Goal: Complete application form: Complete application form

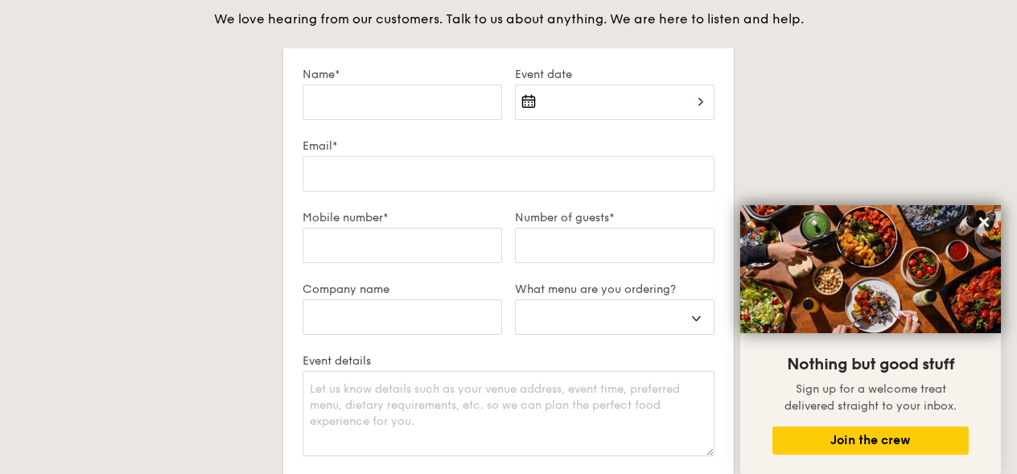
scroll to position [2885, 0]
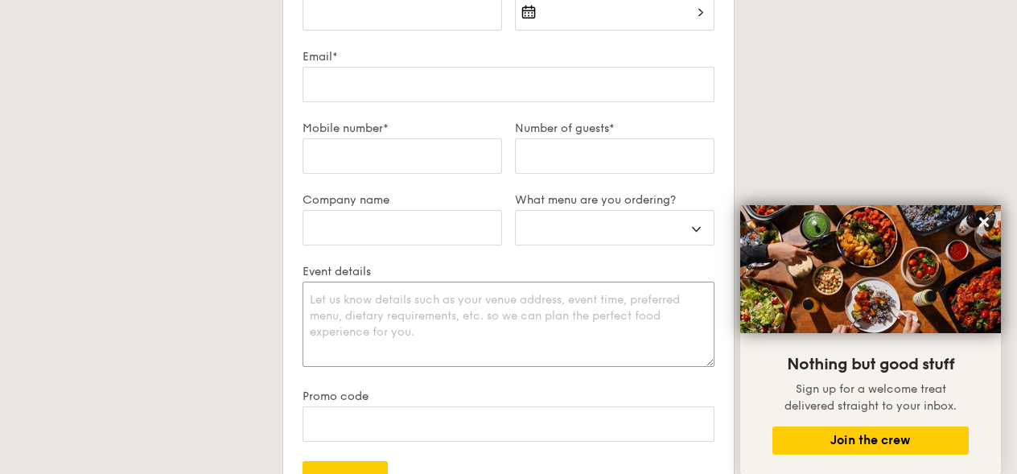
click at [329, 309] on textarea "Event details" at bounding box center [509, 324] width 412 height 85
paste textarea "Hi, was wondering if you provide catering services for small parties. I'm looki…"
select select
type textarea "Hi, was wondering if you provide catering services for small parties. I'm looki…"
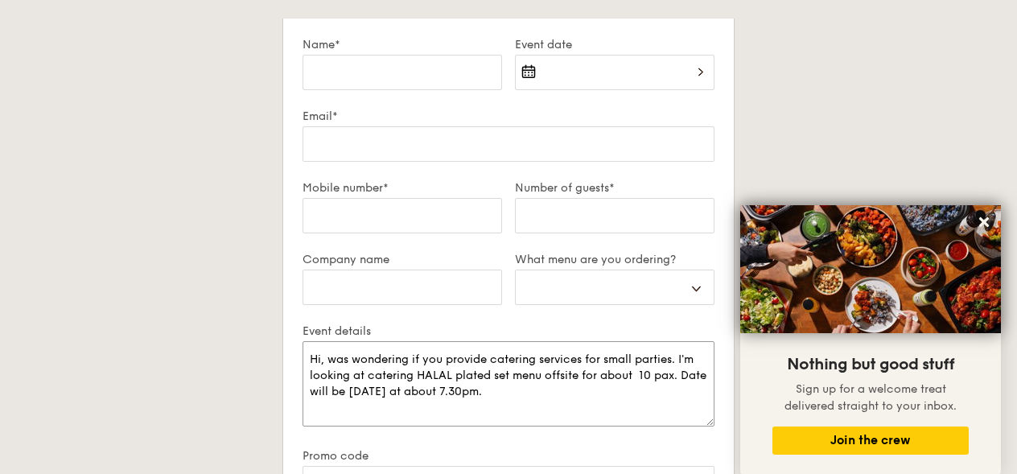
scroll to position [2826, 0]
select select
type textarea "Hi, was wondering if you provide catering services for small parties. I'm looki…"
select select
type textarea "Hi, was wondering if you provide catering services for small parties. I'm looki…"
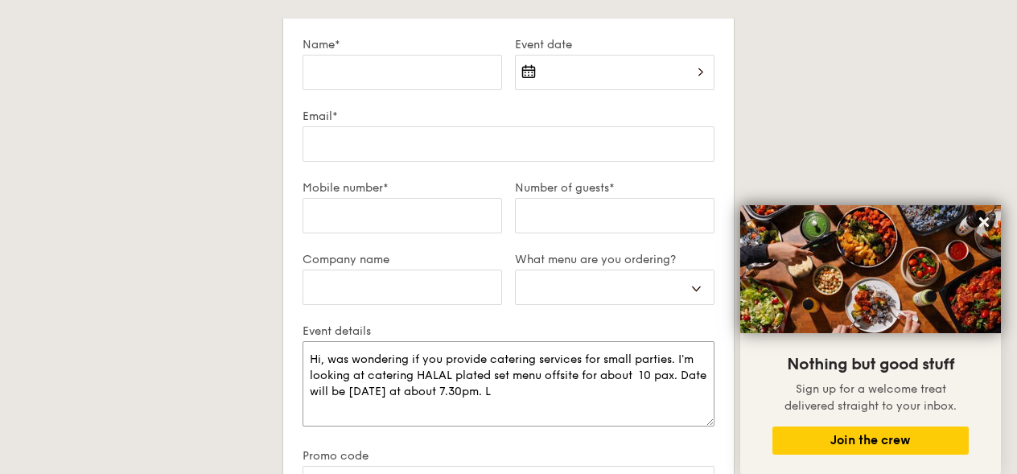
select select
type textarea "Hi, was wondering if you provide catering services for small parties. I'm looki…"
select select
type textarea "Hi, was wondering if you provide catering services for small parties. I'm looki…"
select select
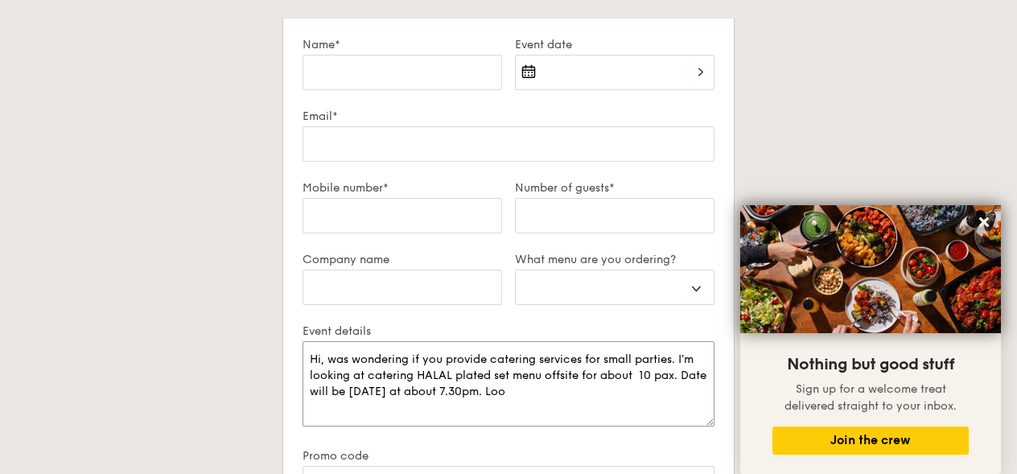
type textarea "Hi, was wondering if you provide catering services for small parties. I'm looki…"
select select
type textarea "Hi, was wondering if you provide catering services for small parties. I'm looki…"
select select
type textarea "Hi, was wondering if you provide catering services for small parties. I'm looki…"
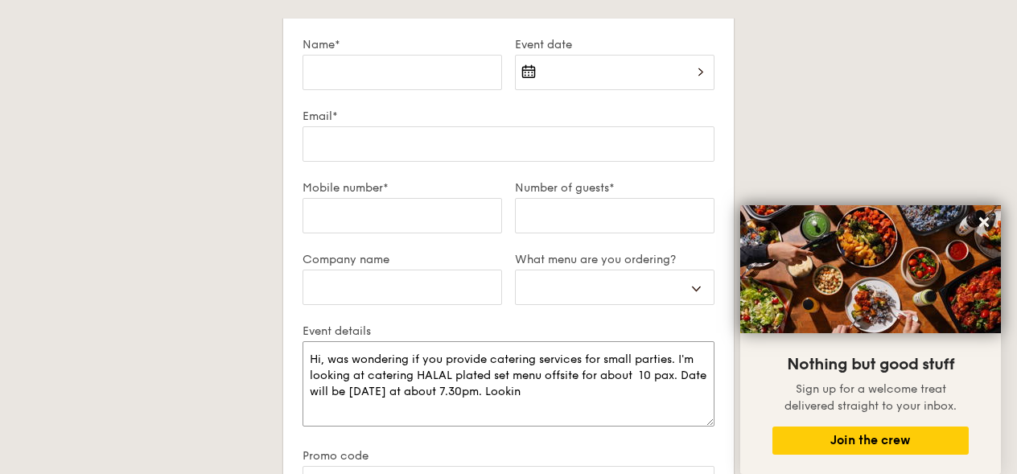
select select
type textarea "Hi, was wondering if you provide catering services for small parties. I'm looki…"
select select
type textarea "Hi, was wondering if you provide catering services for small parties. I'm looki…"
select select
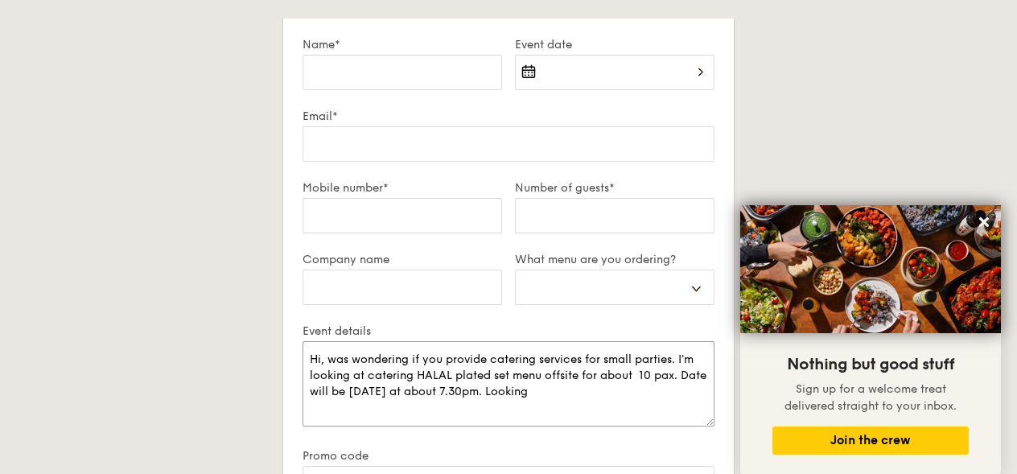
type textarea "Hi, was wondering if you provide catering services for small parties. I'm looki…"
select select
type textarea "Hi, was wondering if you provide catering services for small parties. I'm looki…"
select select
type textarea "Hi, was wondering if you provide catering services for small parties. I'm looki…"
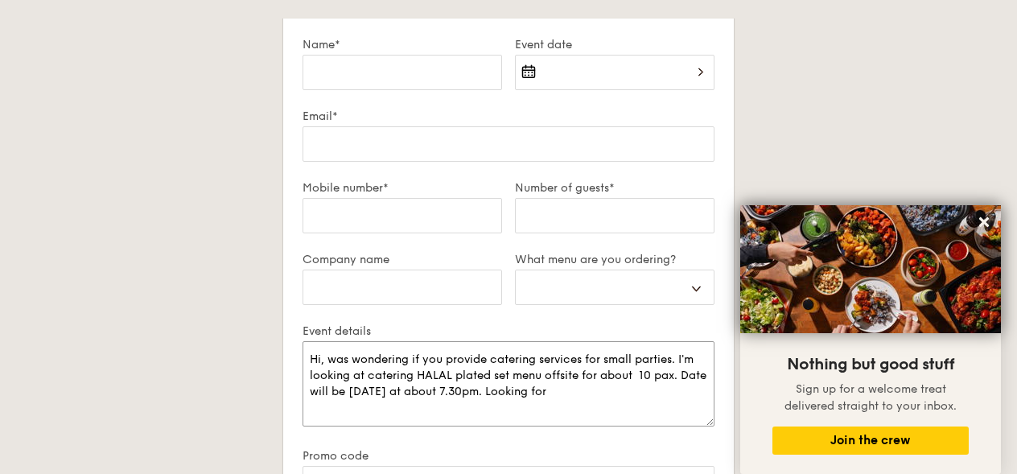
select select
type textarea "Hi, was wondering if you provide catering services for small parties. I'm looki…"
select select
type textarea "Hi, was wondering if you provide catering services for small parties. I'm looki…"
select select
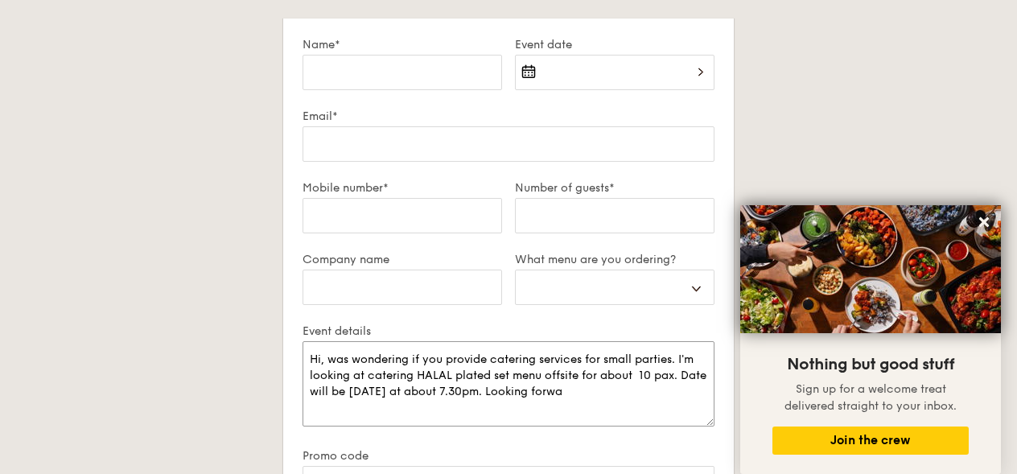
type textarea "Hi, was wondering if you provide catering services for small parties. I'm looki…"
select select
type textarea "Hi, was wondering if you provide catering services for small parties. I'm looki…"
select select
type textarea "Hi, was wondering if you provide catering services for small parties. I'm looki…"
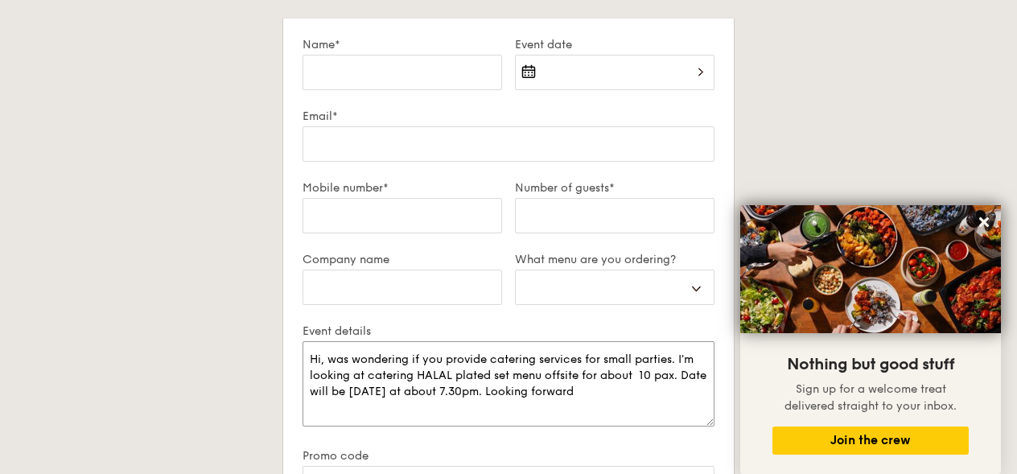
select select
type textarea "Hi, was wondering if you provide catering services for small parties. I'm looki…"
select select
type textarea "Hi, was wondering if you provide catering services for small parties. I'm looki…"
select select
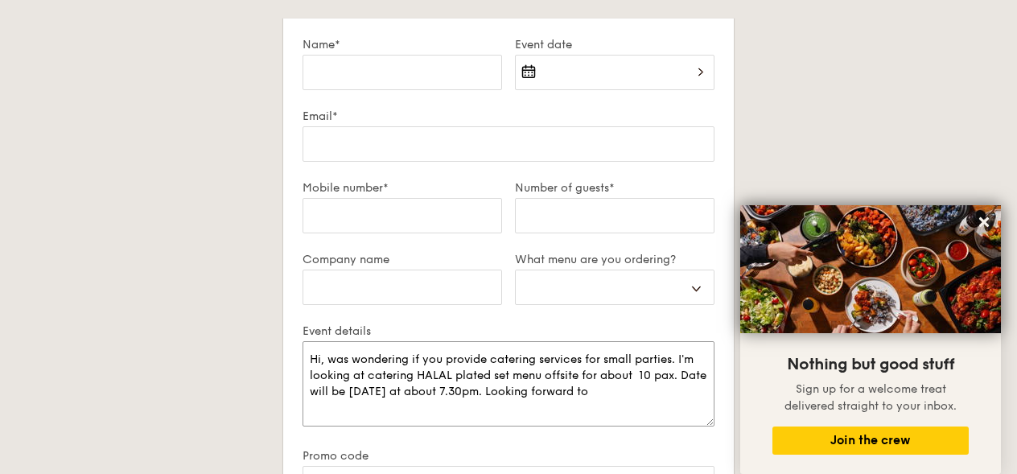
type textarea "Hi, was wondering if you provide catering services for small parties. I'm looki…"
select select
type textarea "Hi, was wondering if you provide catering services for small parties. I'm looki…"
select select
type textarea "Hi, was wondering if you provide catering services for small parties. I'm looki…"
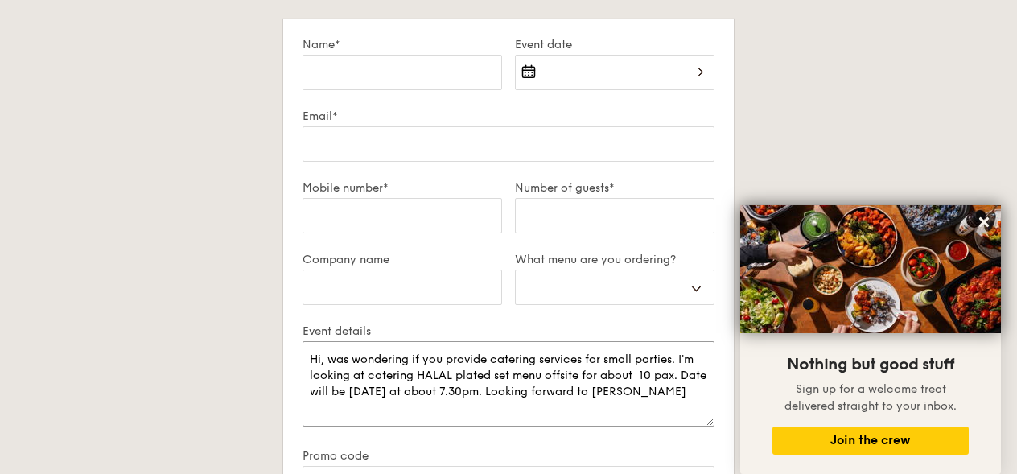
select select
type textarea "Hi, was wondering if you provide catering services for small parties. I'm looki…"
select select
type textarea "Hi, was wondering if you provide catering services for small parties. I'm looki…"
select select
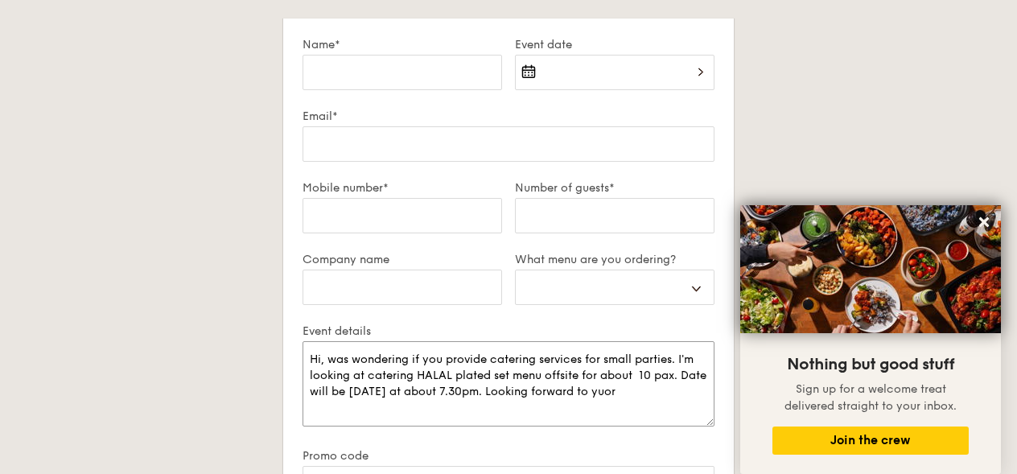
type textarea "Hi, was wondering if you provide catering services for small parties. I'm looki…"
select select
type textarea "Hi, was wondering if you provide catering services for small parties. I'm looki…"
select select
type textarea "Hi, was wondering if you provide catering services for small parties. I'm looki…"
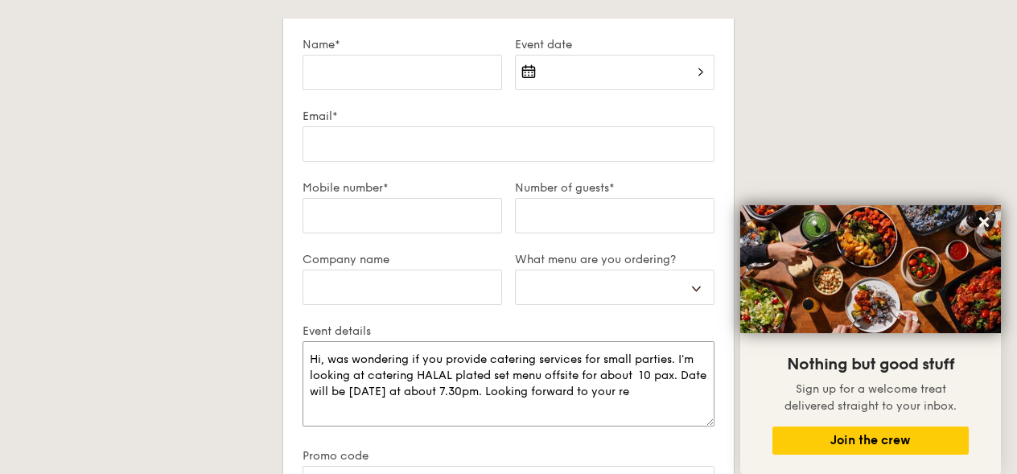
select select
type textarea "Hi, was wondering if you provide catering services for small parties. I'm looki…"
select select
type textarea "Hi, was wondering if you provide catering services for small parties. I'm looki…"
select select
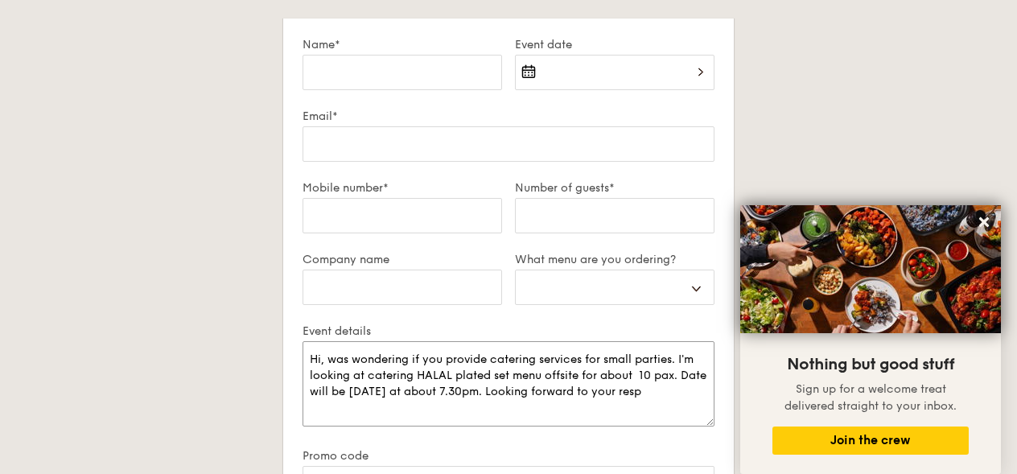
type textarea "Hi, was wondering if you provide catering services for small parties. I'm looki…"
select select
type textarea "Hi, was wondering if you provide catering services for small parties. I'm looki…"
select select
type textarea "Hi, was wondering if you provide catering services for small parties. I'm looki…"
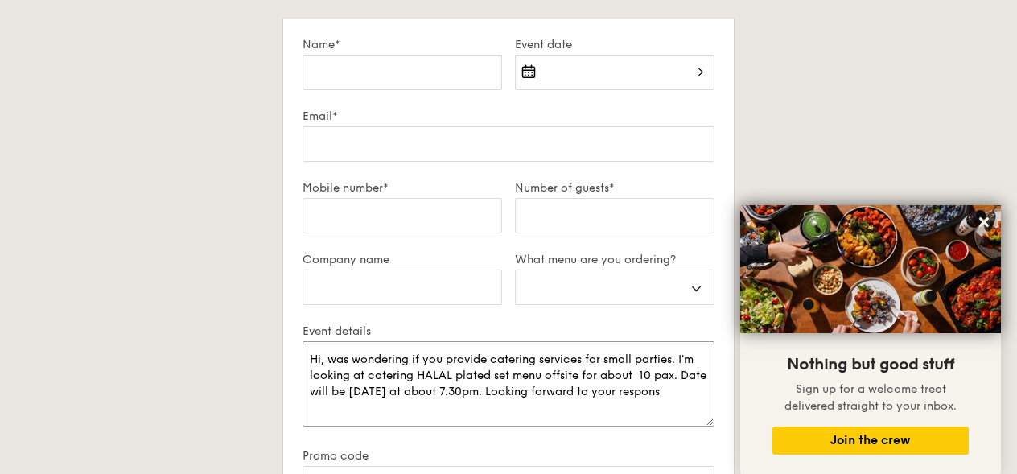
select select
type textarea "Hi, was wondering if you provide catering services for small parties. I'm looki…"
click at [492, 361] on textarea "Hi, was wondering if you provide catering services for small parties. I'm looki…" at bounding box center [509, 383] width 412 height 85
select select
type textarea "Hi, was wondering if you provide pcatering services for small parties. I'm look…"
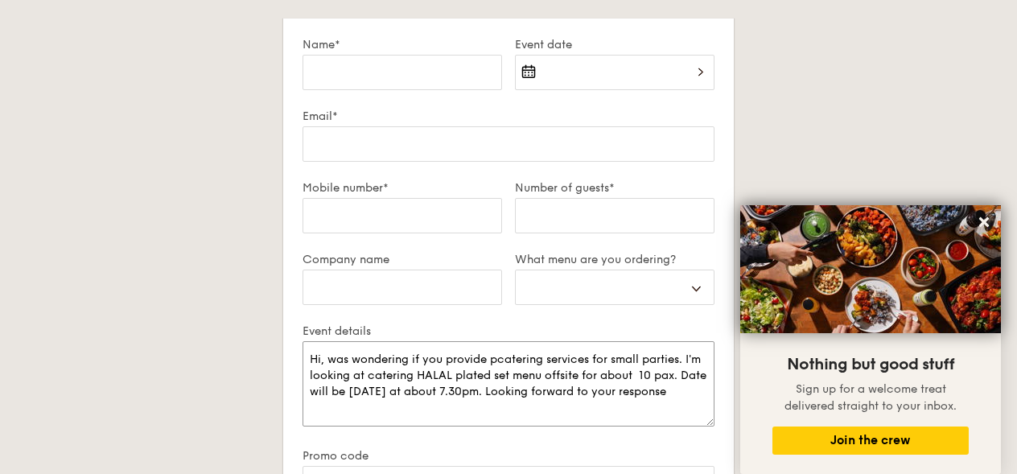
select select
type textarea "Hi, was wondering if you provide plcatering services for small parties. I'm loo…"
select select
type textarea "Hi, was wondering if you provide placatering services for small parties. I'm lo…"
select select
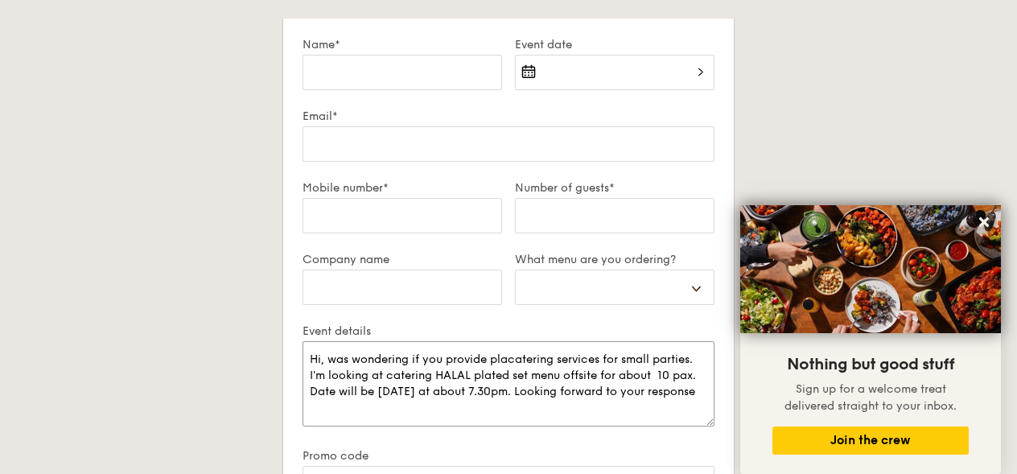
type textarea "Hi, was wondering if you provide platcatering services for small parties. I'm l…"
select select
type textarea "Hi, was wondering if you provide platecatering services for small parties. I'm …"
select select
type textarea "Hi, was wondering if you provide platedcatering services for small parties. I'm…"
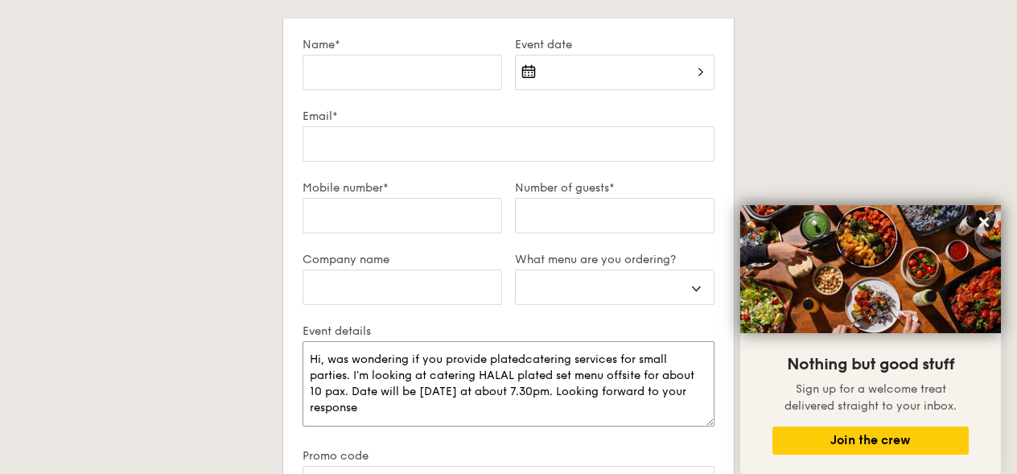
select select
type textarea "Hi, was wondering if you provide plated catering services for small parties. I'…"
drag, startPoint x: 489, startPoint y: 360, endPoint x: 525, endPoint y: 357, distance: 35.6
click at [525, 357] on textarea "Hi, was wondering if you provide plated catering services for small parties. I'…" at bounding box center [509, 383] width 412 height 85
select select
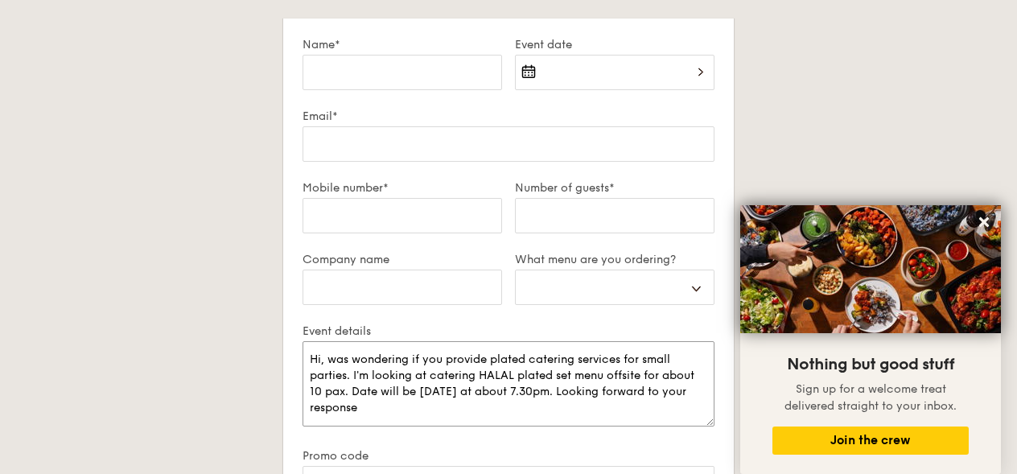
type textarea "Hi, was wondering if you provideP catering services for small parties. I'm look…"
select select
type textarea "Hi, was wondering if you providePL catering services for small parties. I'm loo…"
select select
type textarea "Hi, was wondering if you providePLA catering services for small parties. I'm lo…"
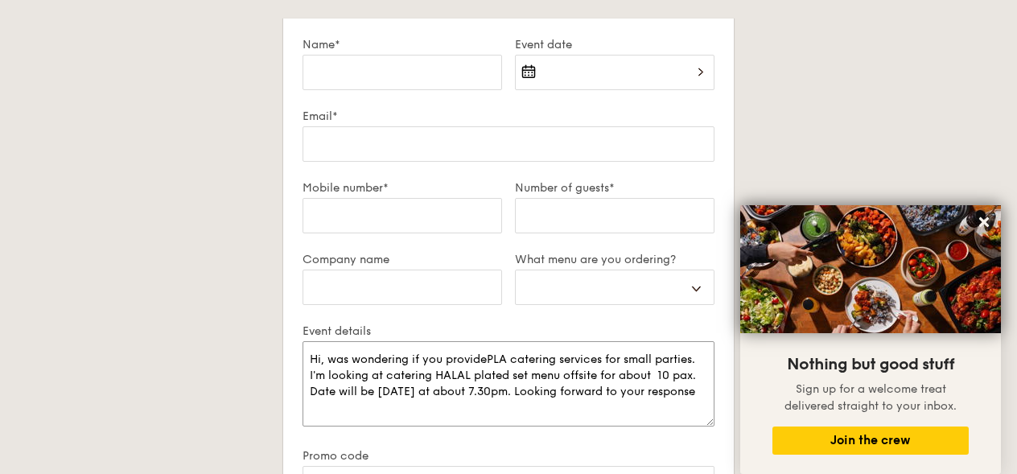
select select
type textarea "Hi, was wondering if you providePLAT catering services for small parties. I'm l…"
select select
type textarea "Hi, was wondering if you providePLATE catering services for small parties. I'm …"
select select
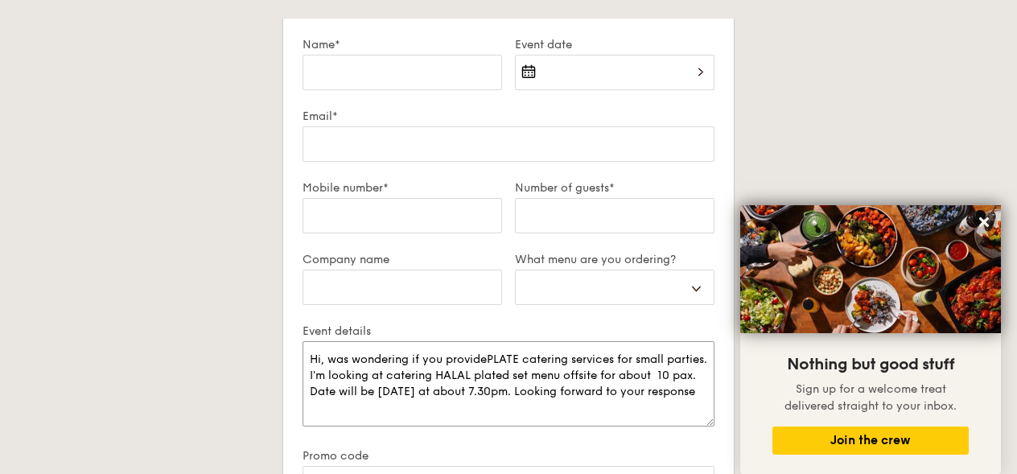
type textarea "Hi, was wondering if you providePLATED catering services for small parties. I'm…"
click at [489, 357] on textarea "Hi, was wondering if you providePLATED catering services for small parties. I'm…" at bounding box center [509, 383] width 412 height 85
select select
type textarea "Hi, was wondering if you provide PLATED catering services for small parties. I'…"
drag, startPoint x: 535, startPoint y: 361, endPoint x: 493, endPoint y: 361, distance: 41.9
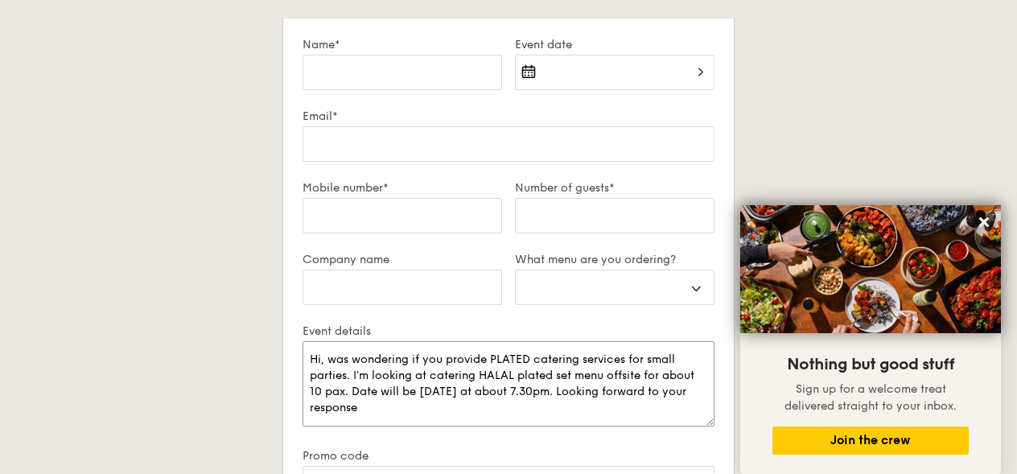
click at [493, 361] on textarea "Hi, was wondering if you provide PLATED catering services for small parties. I'…" at bounding box center [509, 383] width 412 height 85
select select
type textarea "Hi, was wondering if you provide catering services for small parties. I'm looki…"
select select
type textarea "Hi, was wondering if you providecatering services for small parties. I'm lookin…"
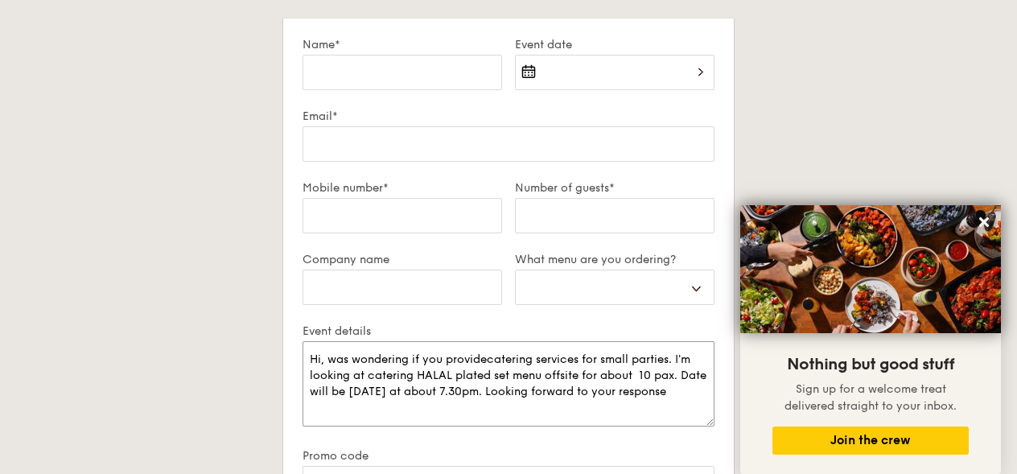
select select
type textarea "Hi, was wondering if you provide catering services for small parties. I'm looki…"
type input "D"
select select
type input "De"
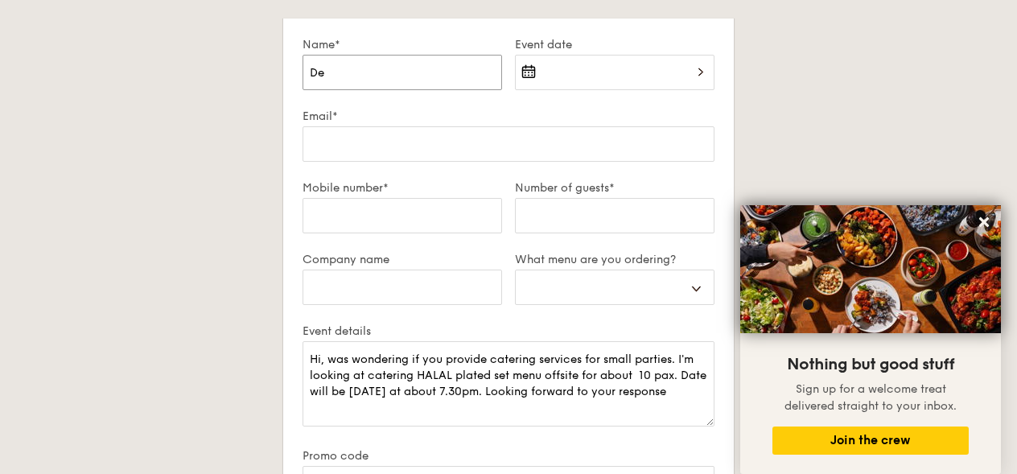
select select
type input "[PERSON_NAME]"
select select
type input "Deed"
select select
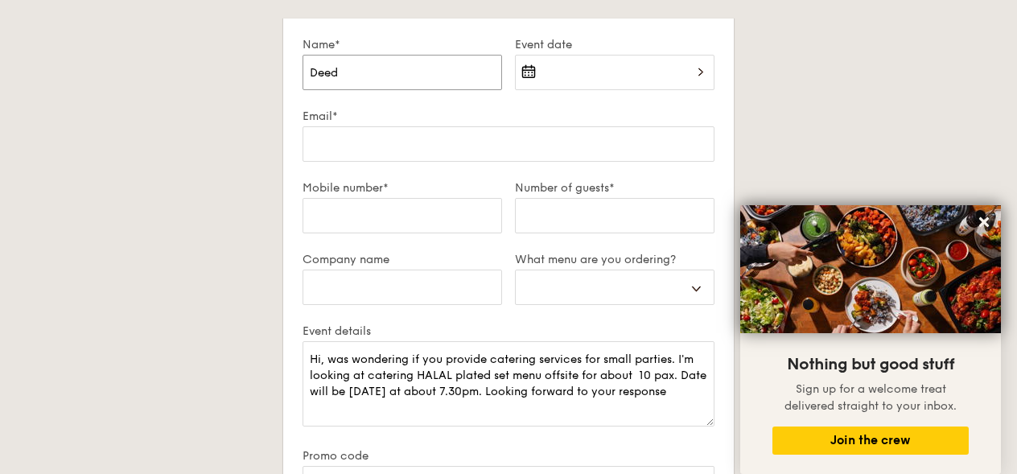
type input "[PERSON_NAME]"
select select
type input "[PERSON_NAME]"
select select
type input "[PERSON_NAME]"
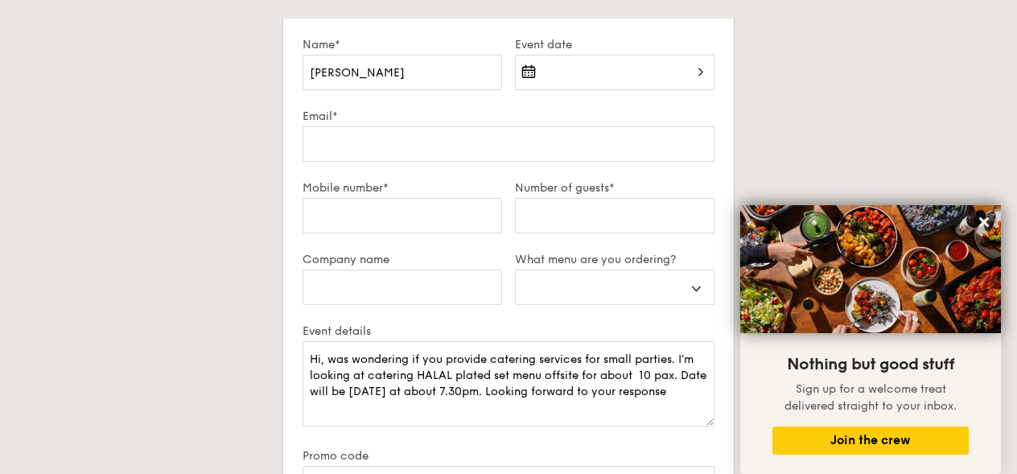
click at [526, 72] on div at bounding box center [615, 82] width 200 height 55
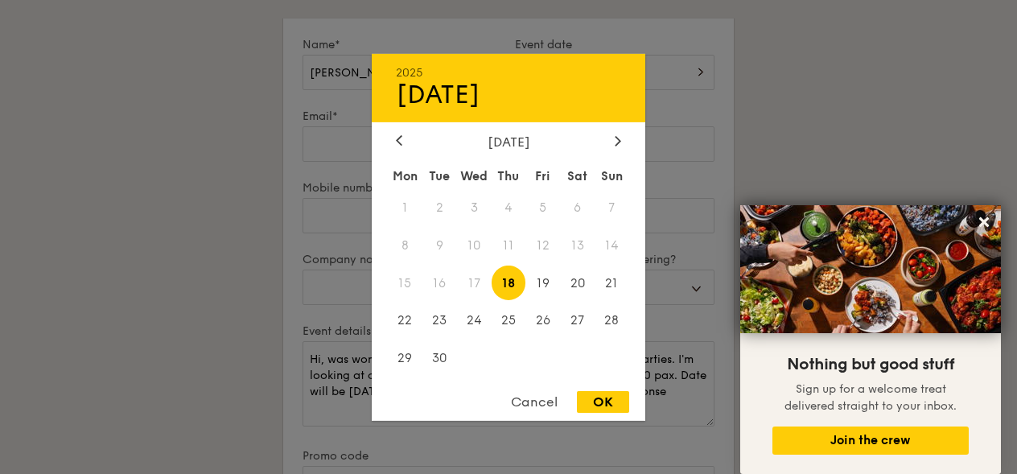
click at [624, 128] on div "2025 Sep [DATE] Tue Wed Thu Fri Sat Sun 1 2 3 4 5 6 7 8 9 10 11 12 13 14 15 16 …" at bounding box center [509, 236] width 274 height 367
click at [618, 140] on icon at bounding box center [618, 140] width 6 height 10
click at [542, 282] on span "14" at bounding box center [543, 283] width 35 height 35
click at [591, 406] on div "OK" at bounding box center [603, 402] width 52 height 22
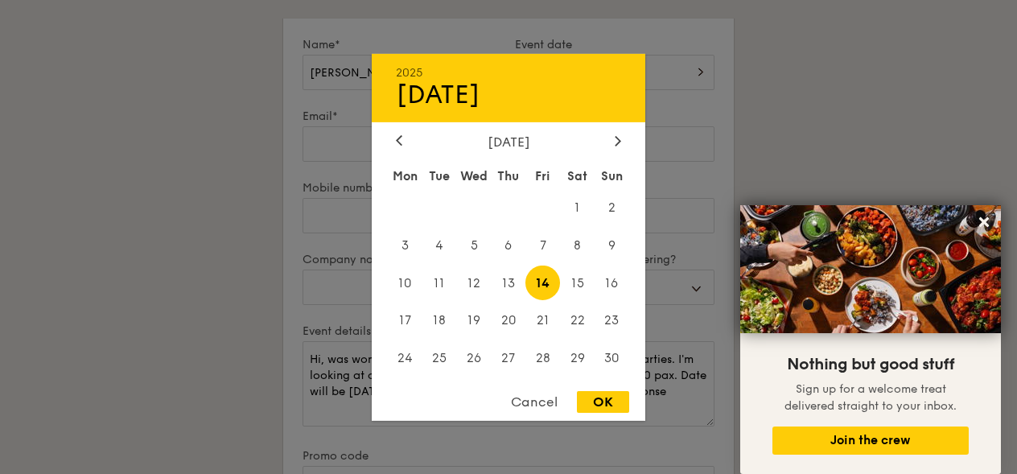
type input "[DATE]"
select select
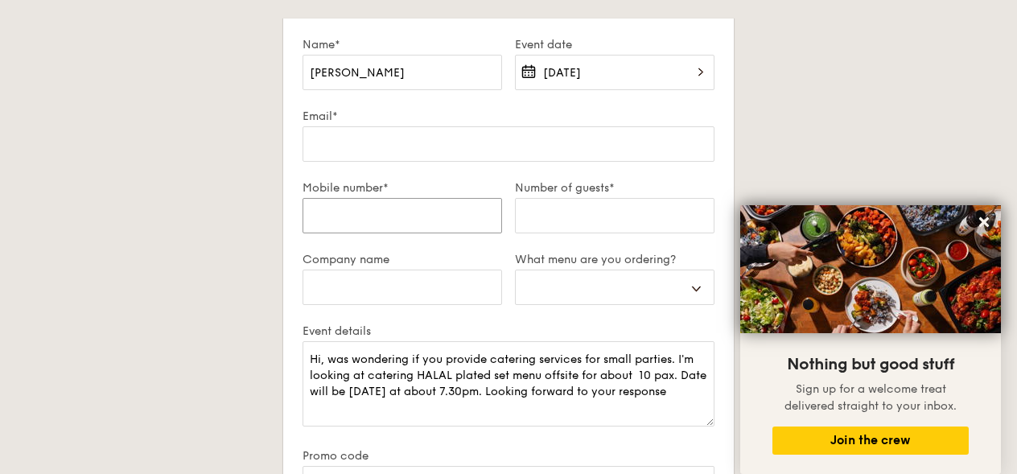
type input "9"
select select
type input "96"
select select
type input "965"
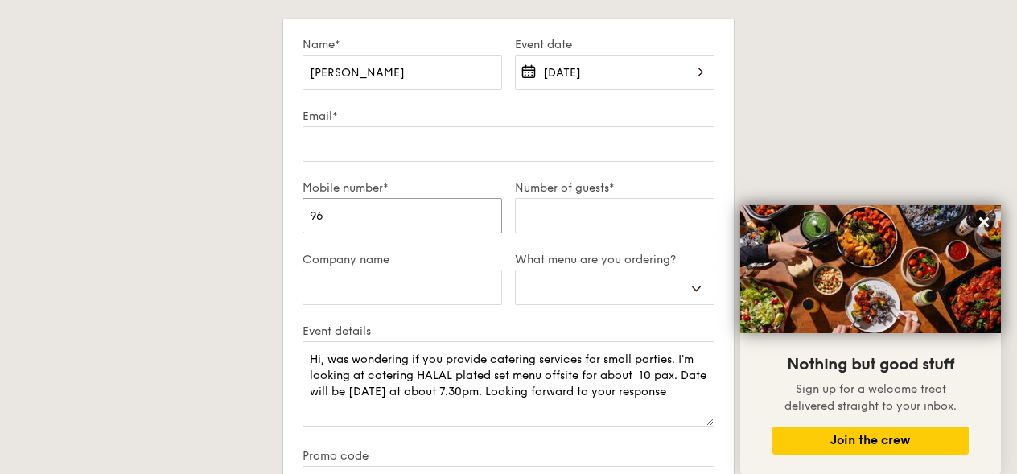
select select
type input "9651"
select select
type input "96519"
select select
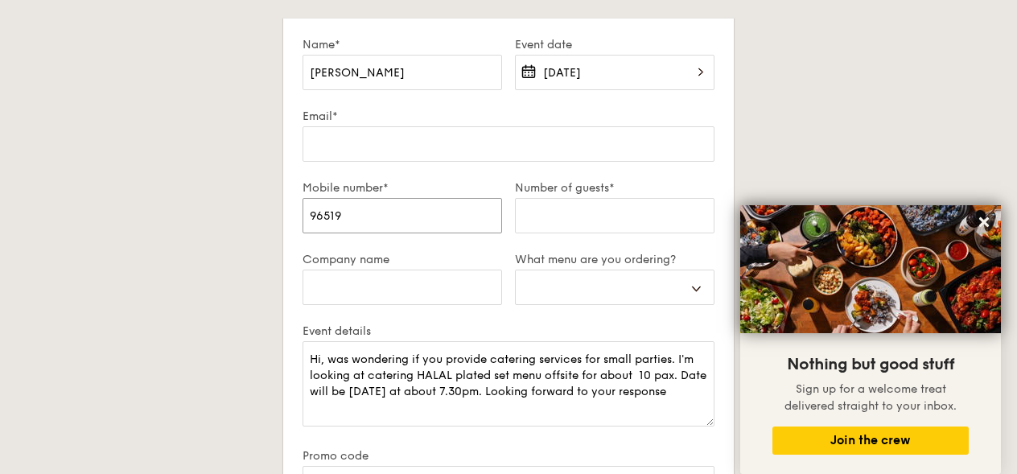
type input "965191"
select select
type input "9651910"
select select
type input "96519107"
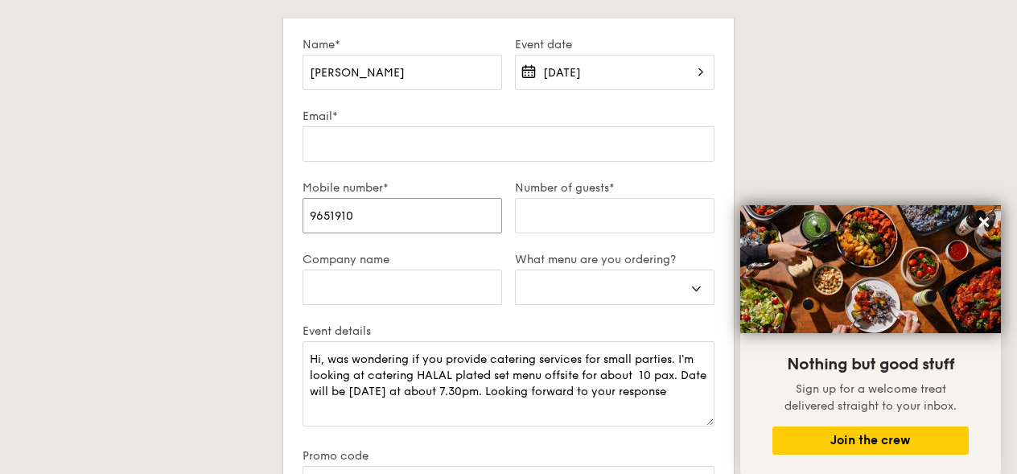
select select
type input "96519107"
click at [578, 222] on input "Number of guests*" at bounding box center [615, 215] width 200 height 35
type input "1"
select select
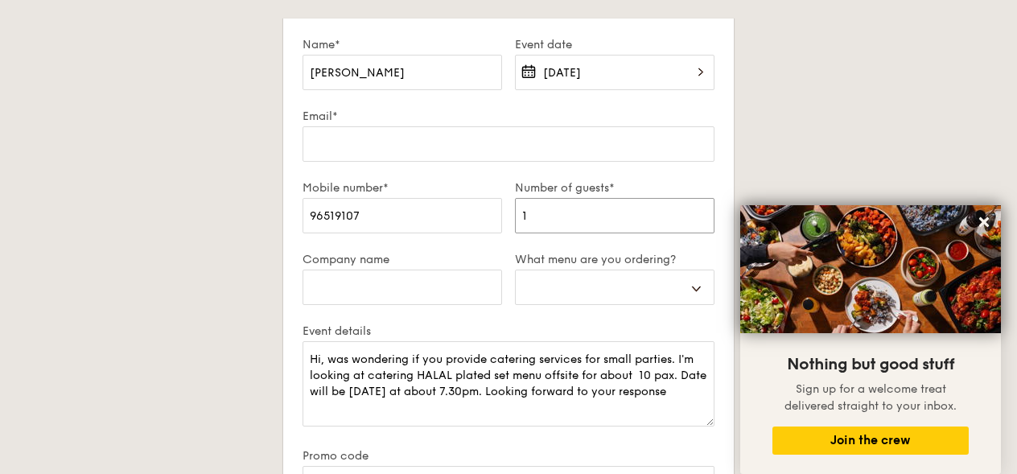
type input "10"
select select
type input "10"
type input "[EMAIL_ADDRESS][DOMAIN_NAME]"
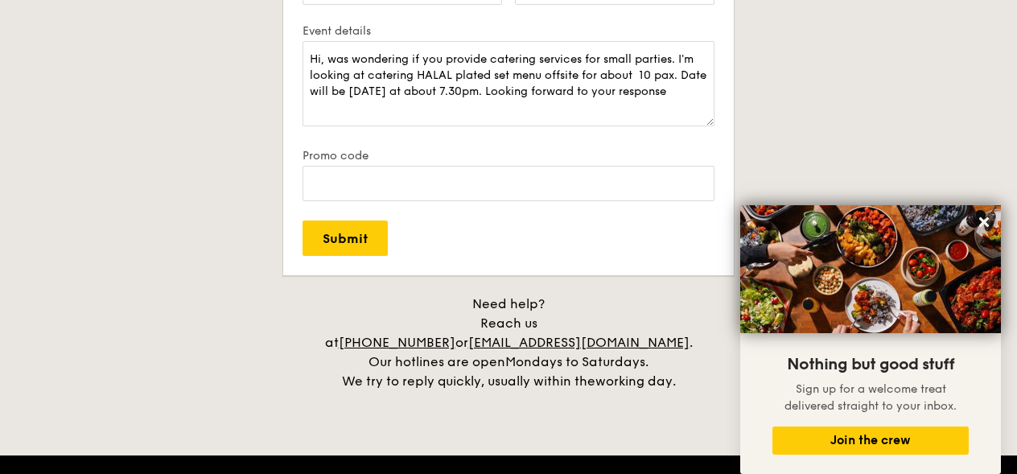
scroll to position [3133, 0]
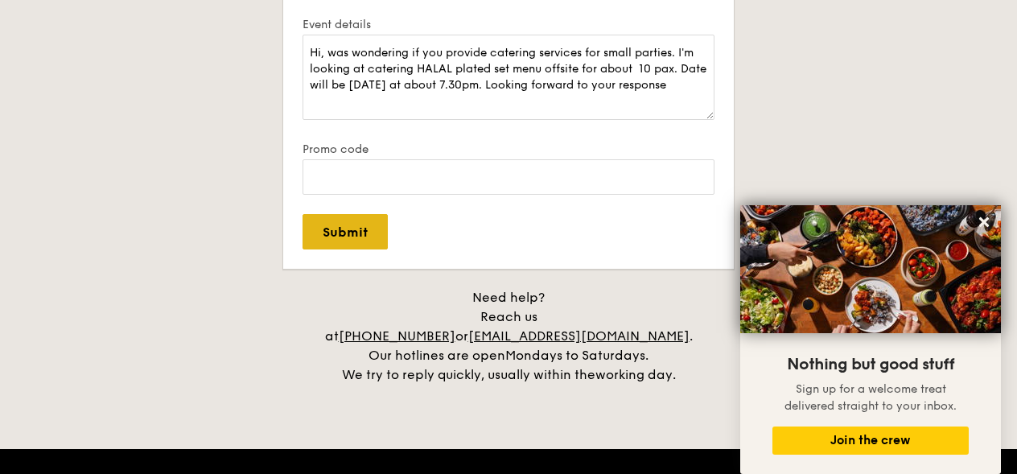
click at [350, 240] on input "Submit" at bounding box center [345, 231] width 85 height 35
select select
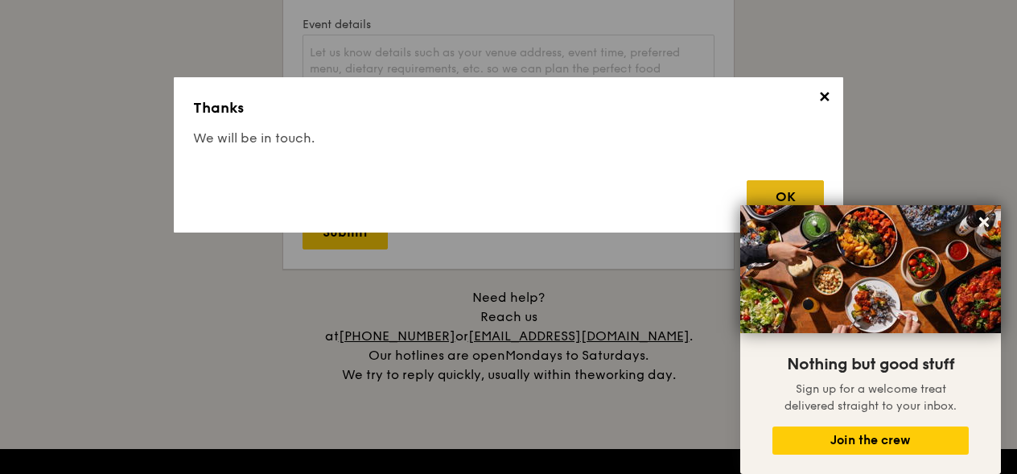
click at [768, 196] on div "OK" at bounding box center [785, 196] width 77 height 33
